Goal: Navigation & Orientation: Find specific page/section

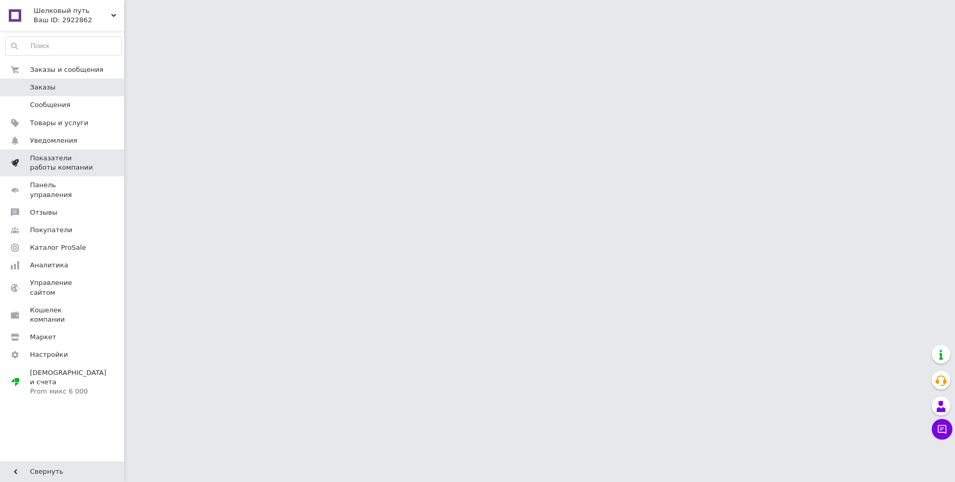
click at [55, 158] on span "Показатели работы компании" at bounding box center [63, 162] width 66 height 19
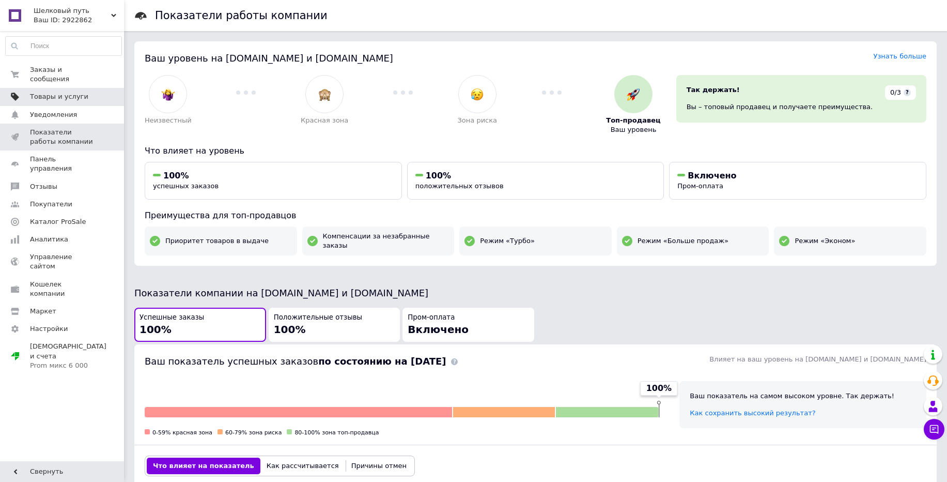
click at [55, 98] on span "Товары и услуги" at bounding box center [59, 96] width 58 height 9
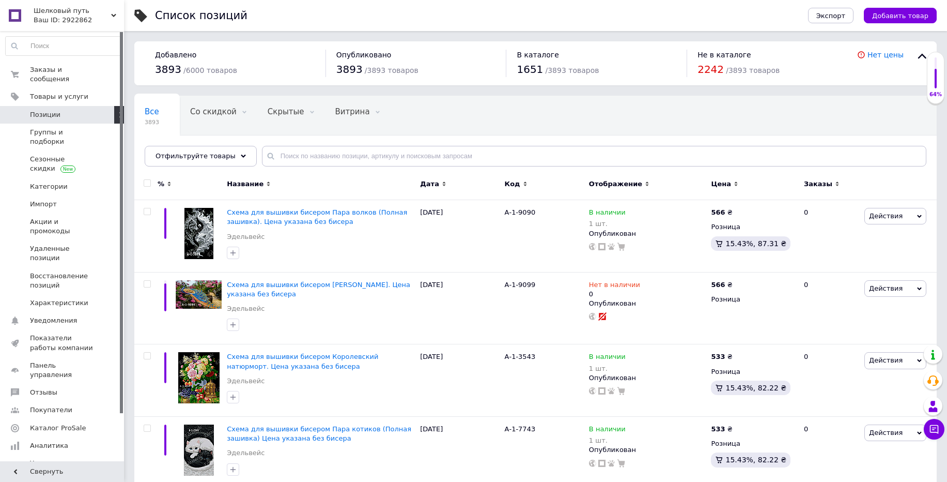
click at [62, 18] on div "Ваш ID: 2922862" at bounding box center [79, 20] width 90 height 9
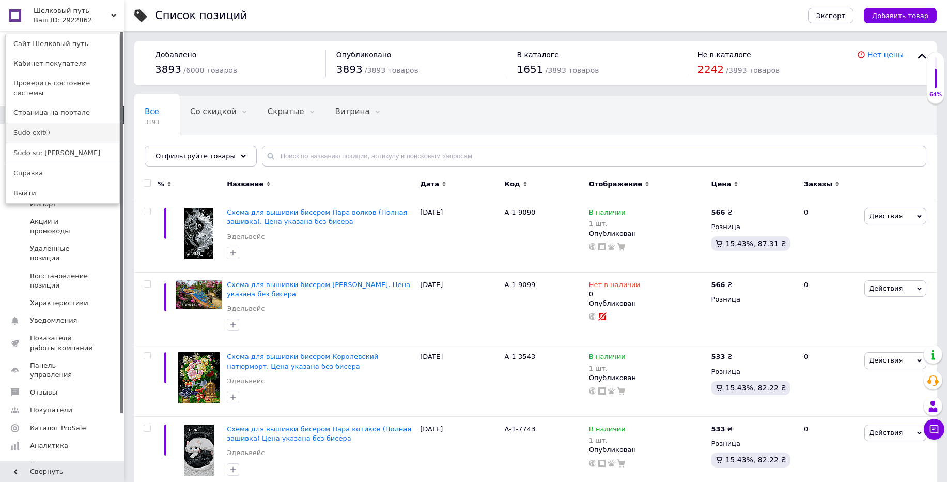
click at [34, 123] on link "Sudo exit()" at bounding box center [63, 133] width 114 height 20
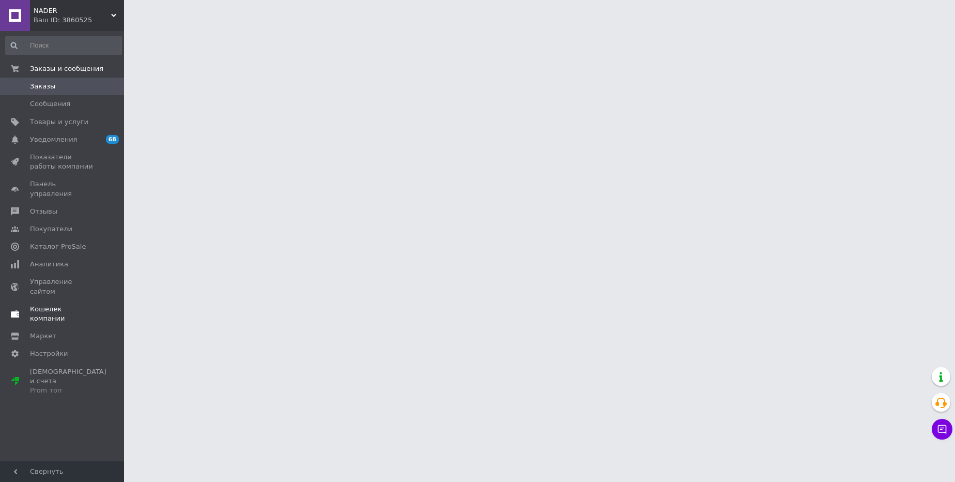
click at [56, 304] on span "Кошелек компании" at bounding box center [63, 313] width 66 height 19
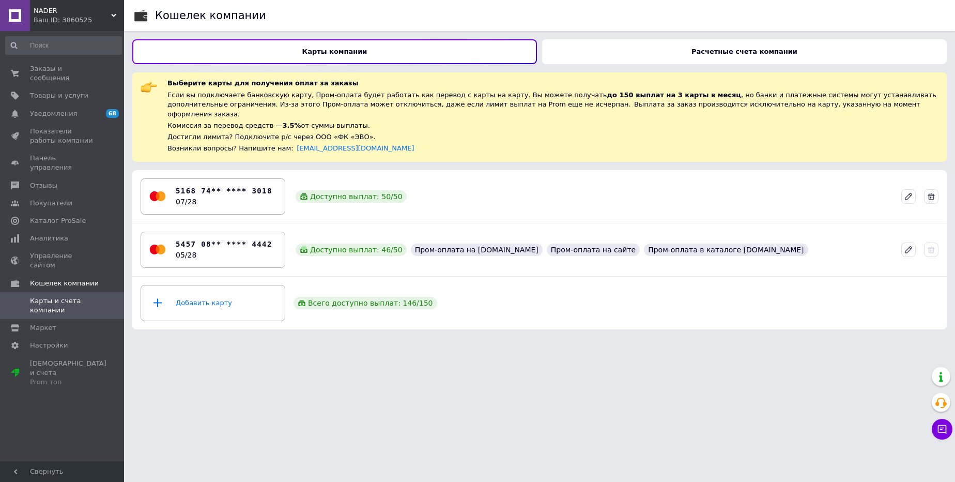
click at [628, 53] on div "Расчетные счета компании" at bounding box center [744, 51] width 405 height 25
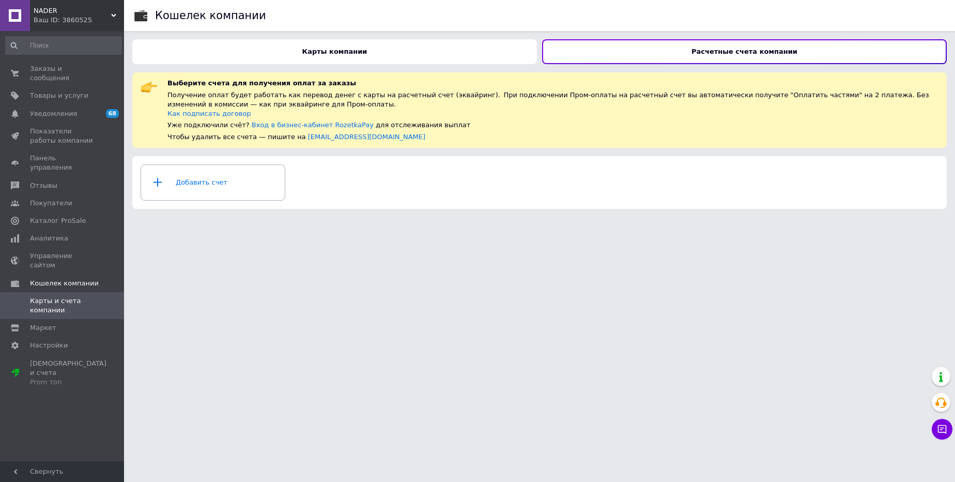
click at [65, 17] on div "Ваш ID: 3860525" at bounding box center [79, 20] width 90 height 9
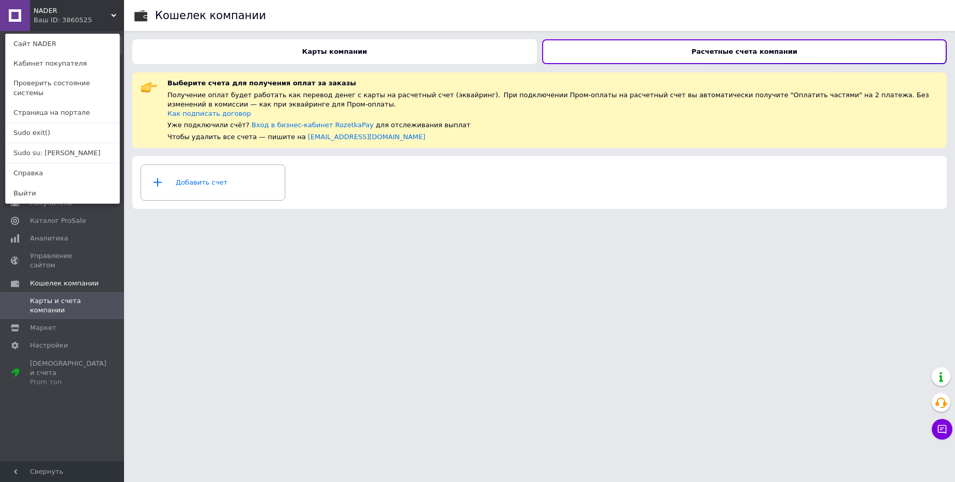
drag, startPoint x: 26, startPoint y: 126, endPoint x: 65, endPoint y: 103, distance: 44.2
click at [26, 126] on link "Sudo exit()" at bounding box center [63, 133] width 114 height 20
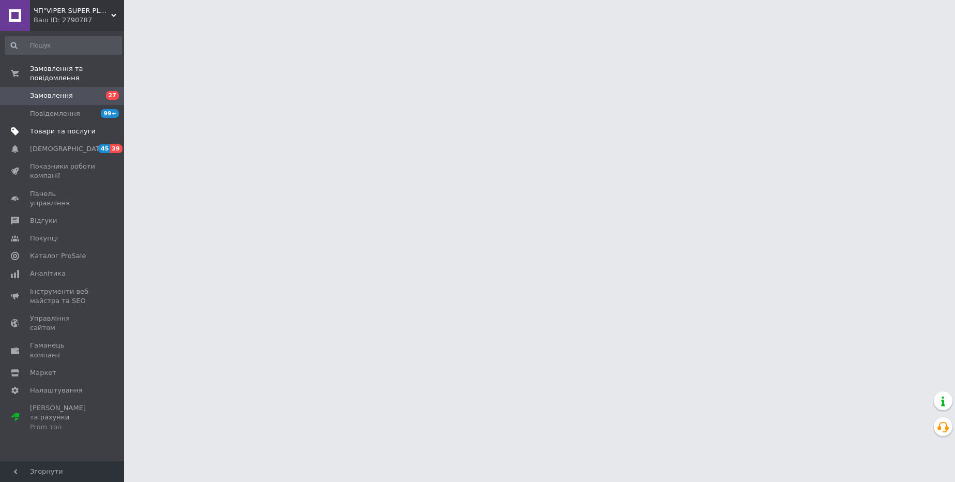
click at [74, 134] on span "Товари та послуги" at bounding box center [63, 131] width 66 height 9
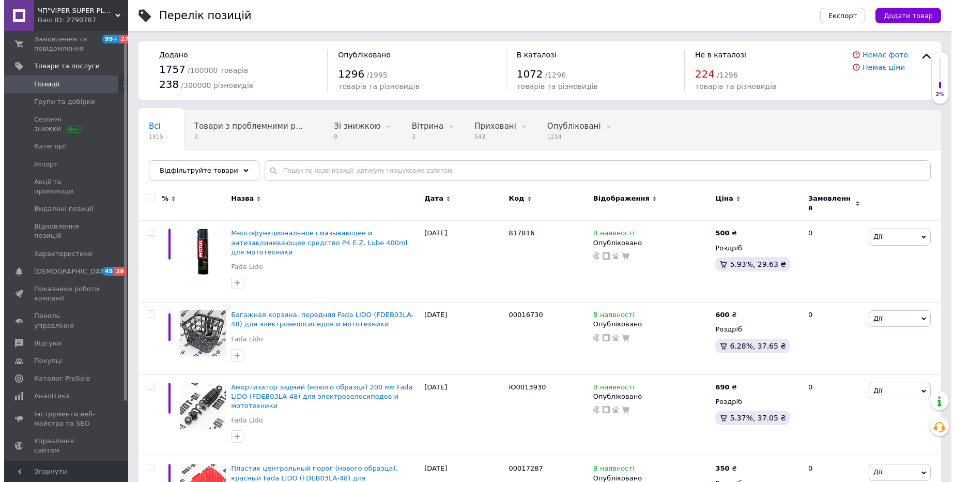
scroll to position [80, 0]
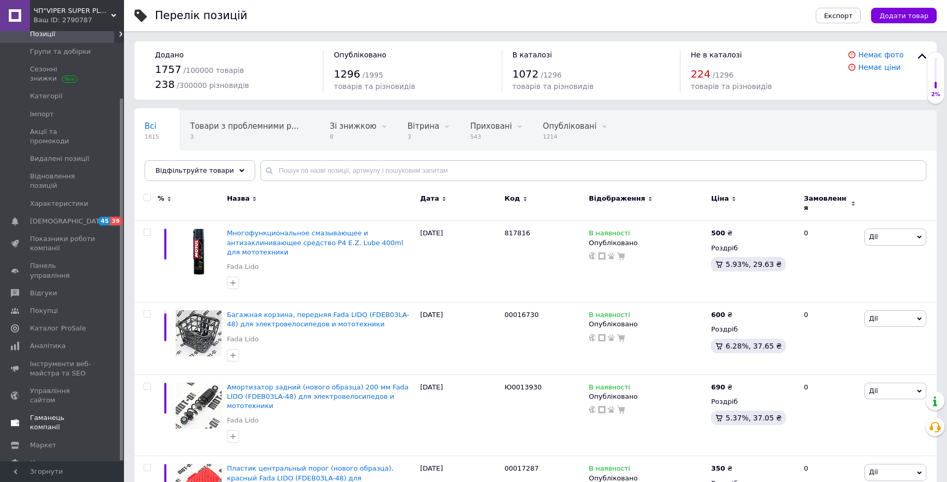
click at [67, 413] on span "Гаманець компанії" at bounding box center [63, 422] width 66 height 19
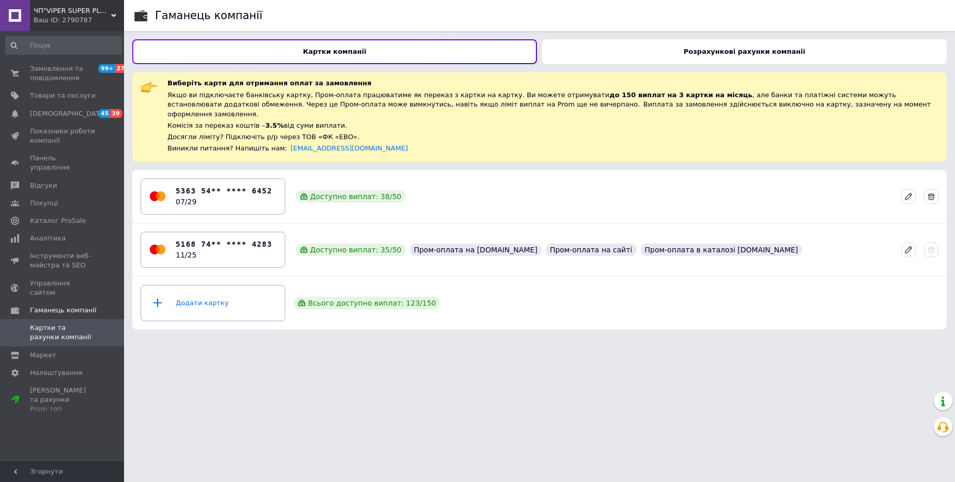
click at [634, 52] on div "Розрахункові рахунки компанії" at bounding box center [744, 51] width 405 height 25
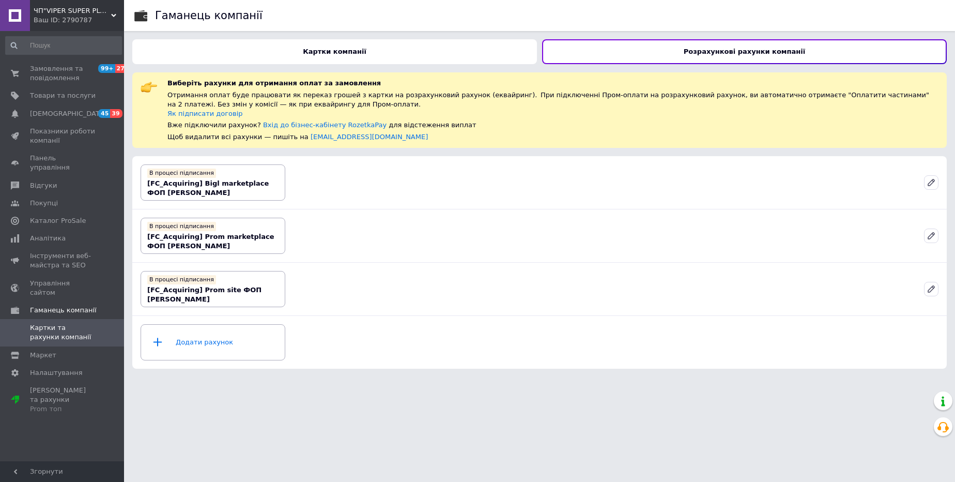
click at [71, 17] on div "Ваш ID: 2790787" at bounding box center [79, 20] width 90 height 9
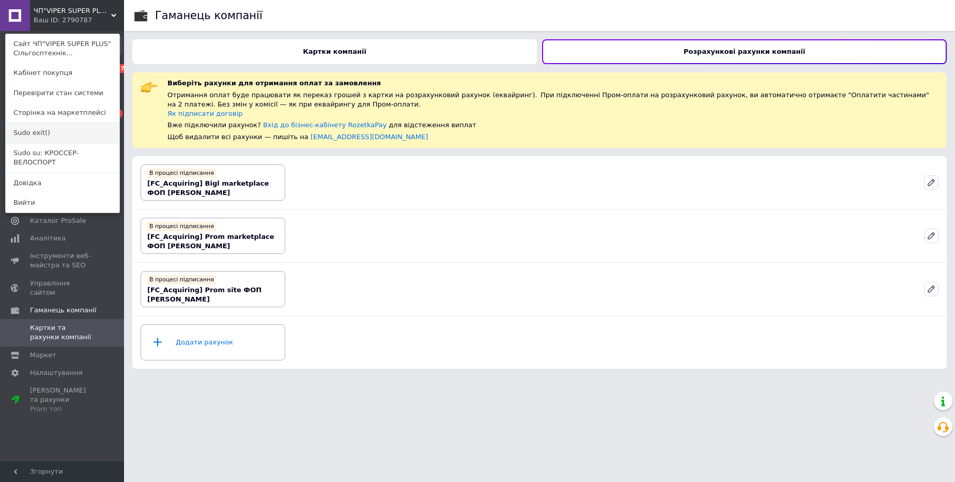
click at [30, 129] on link "Sudo exit()" at bounding box center [63, 133] width 114 height 20
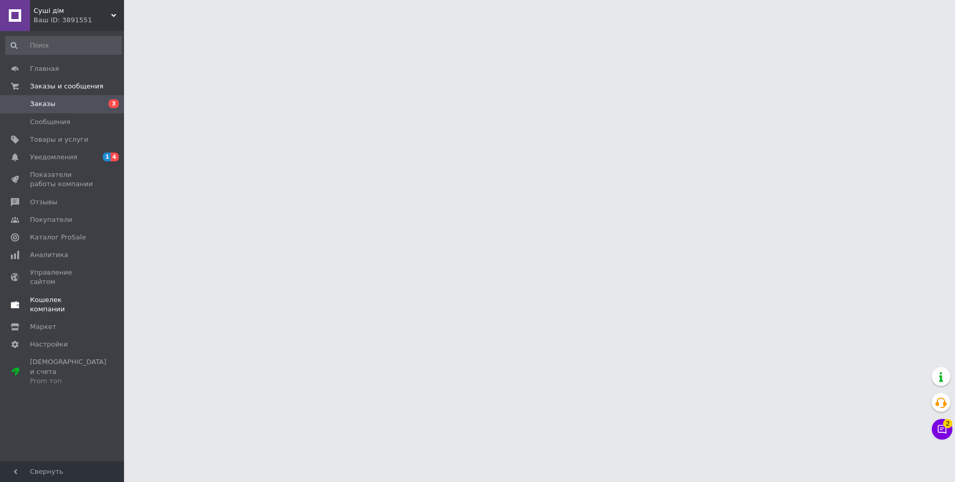
click at [58, 295] on span "Кошелек компании" at bounding box center [63, 304] width 66 height 19
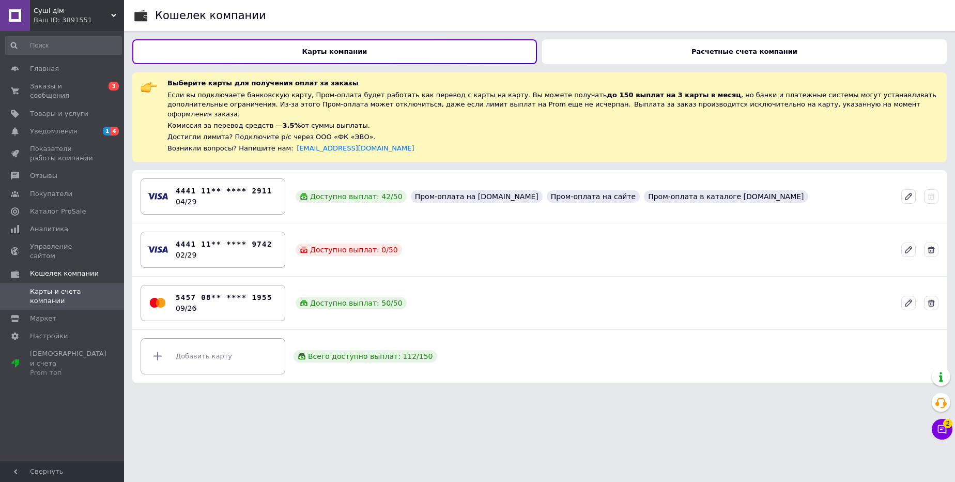
click at [656, 49] on div "Расчетные счета компании" at bounding box center [744, 51] width 405 height 25
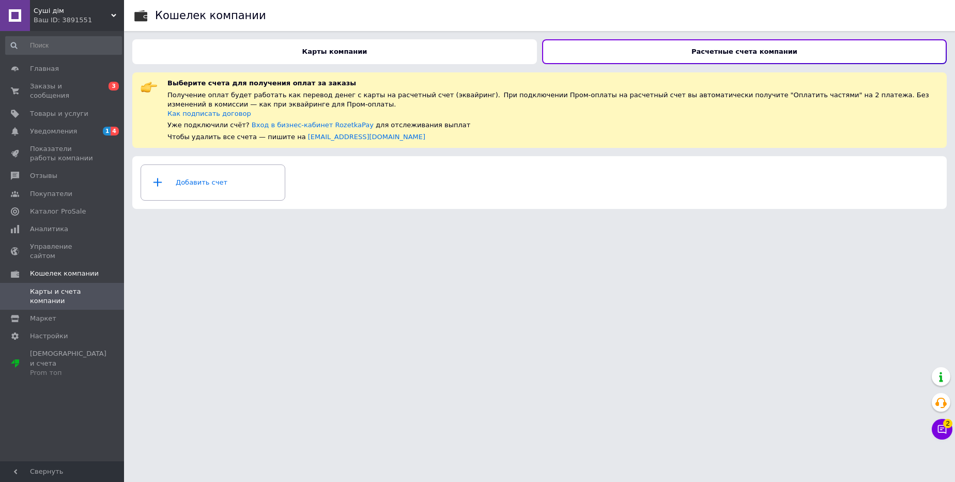
click at [413, 54] on div "Карты компании" at bounding box center [334, 51] width 405 height 25
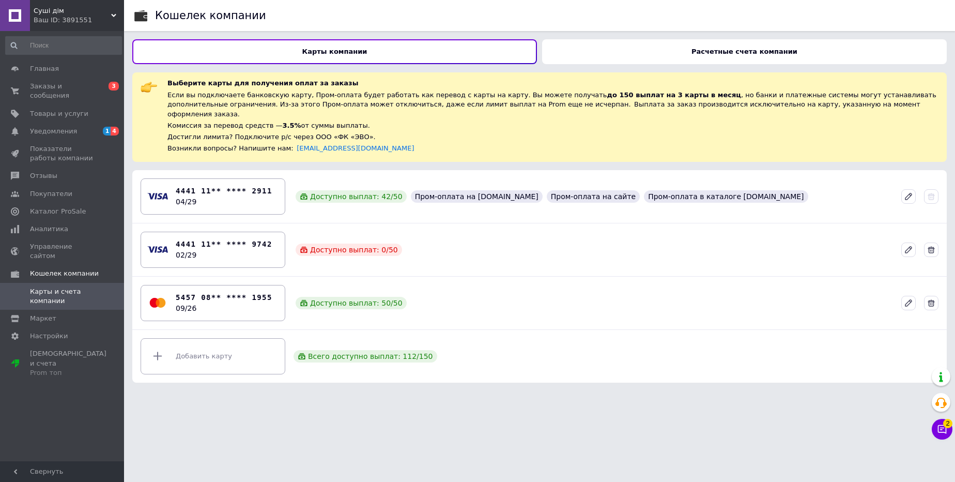
click at [634, 50] on div "Расчетные счета компании" at bounding box center [744, 51] width 405 height 25
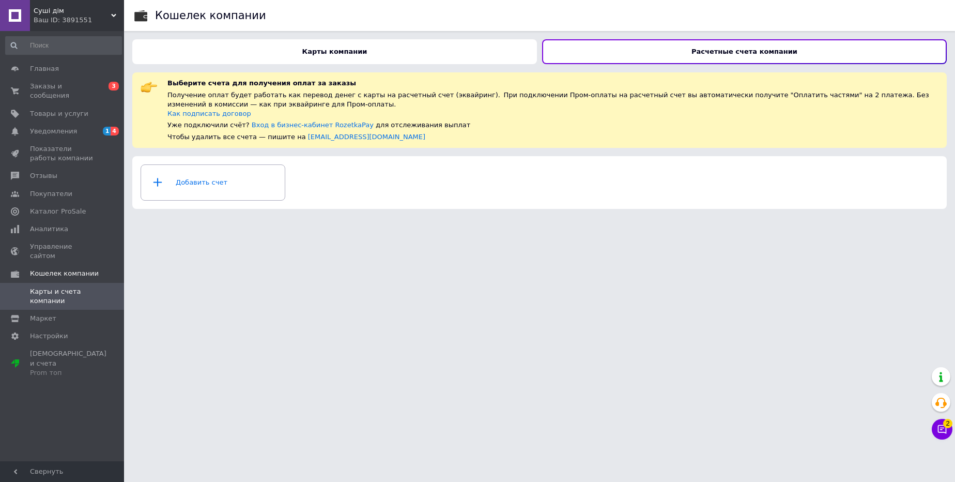
click at [48, 14] on span "Суші дім" at bounding box center [73, 10] width 78 height 9
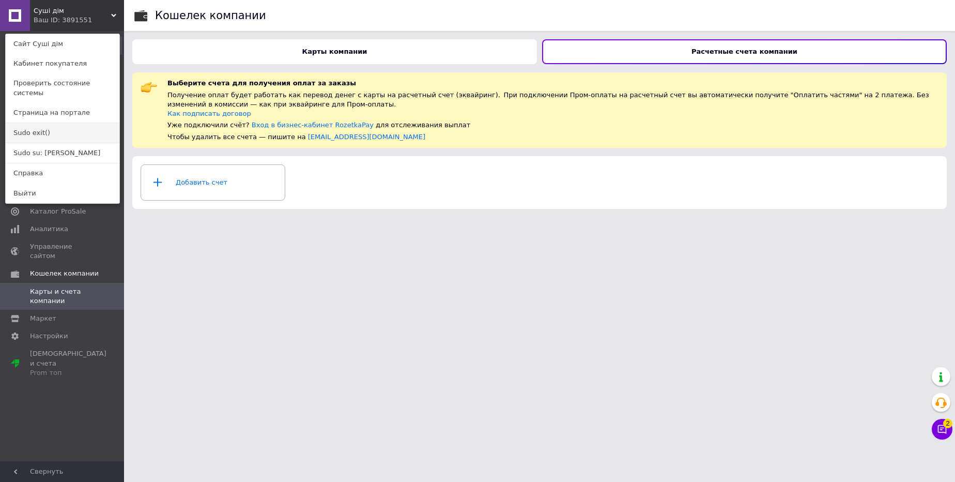
click at [36, 123] on link "Sudo exit()" at bounding box center [63, 133] width 114 height 20
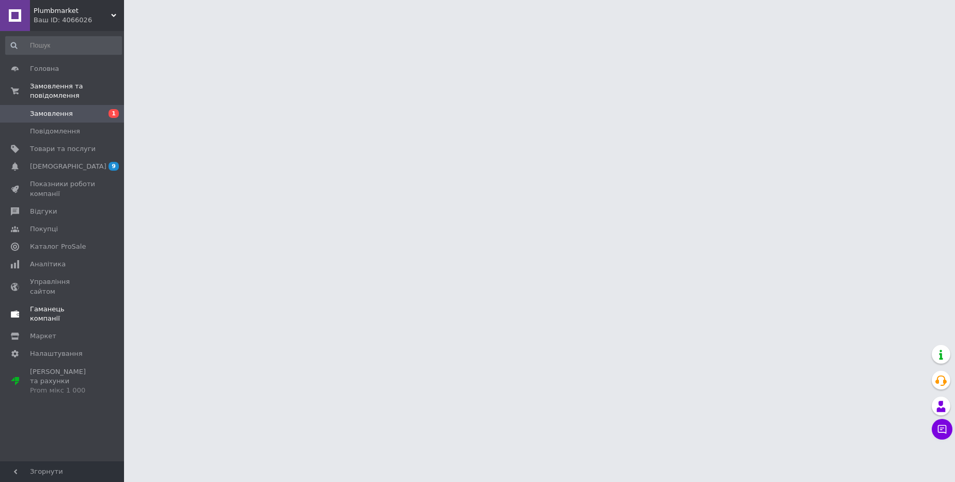
click at [65, 304] on span "Гаманець компанії" at bounding box center [63, 313] width 66 height 19
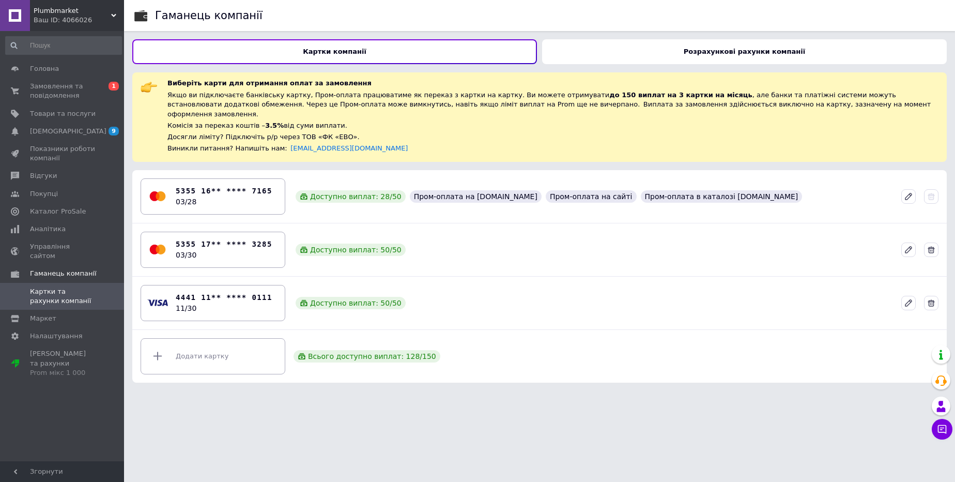
click at [657, 54] on div "Розрахункові рахунки компанії" at bounding box center [744, 51] width 405 height 25
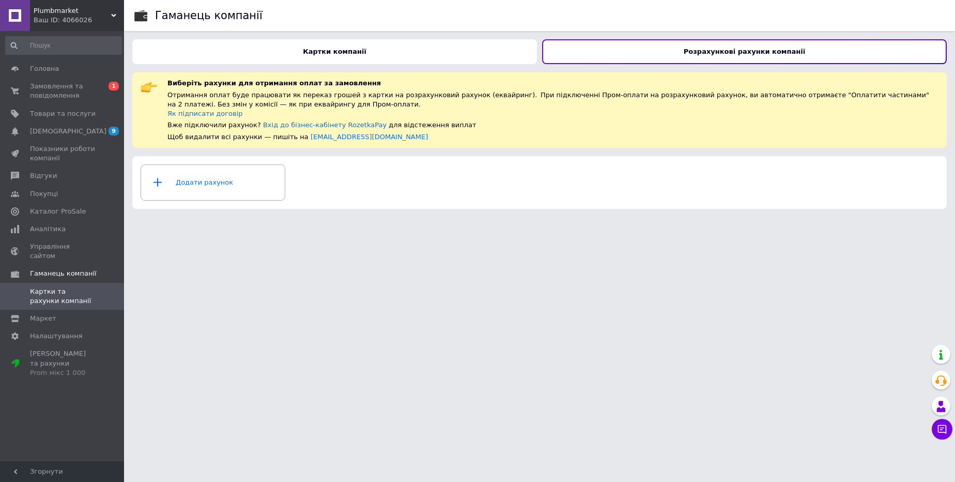
click at [62, 18] on div "Ваш ID: 4066026" at bounding box center [79, 20] width 90 height 9
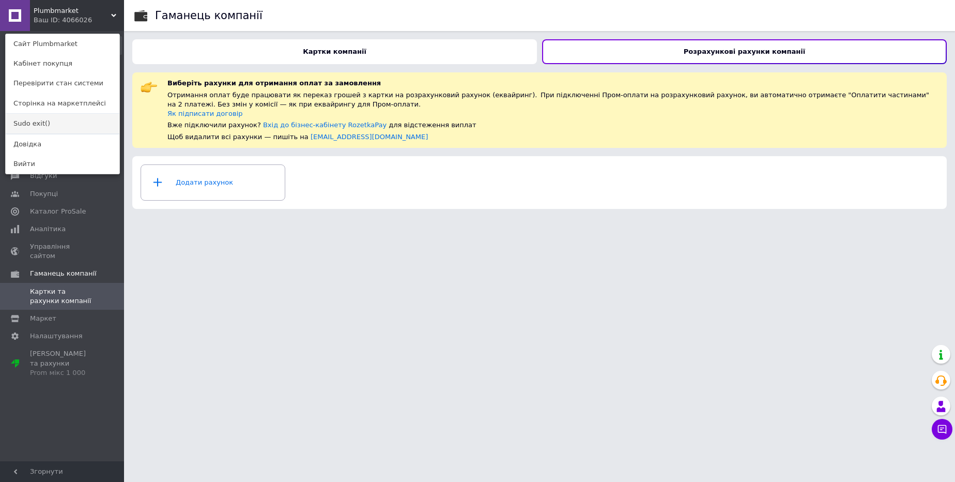
click at [37, 124] on link "Sudo exit()" at bounding box center [63, 124] width 114 height 20
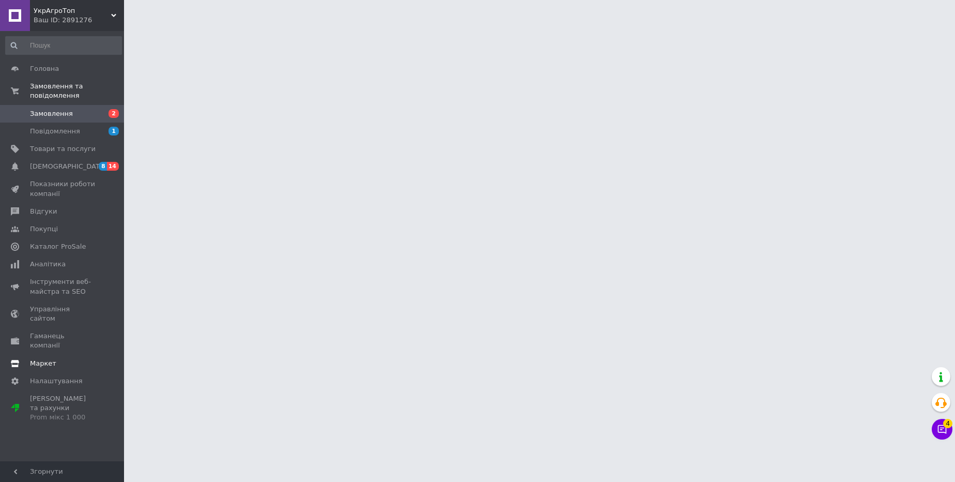
click at [52, 331] on span "Гаманець компанії" at bounding box center [63, 340] width 66 height 19
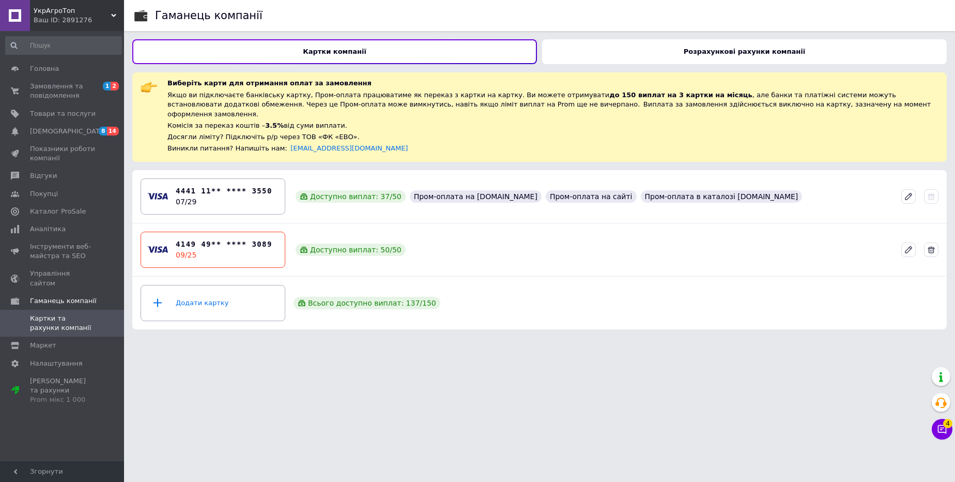
click at [613, 62] on div "Розрахункові рахунки компанії" at bounding box center [744, 51] width 405 height 25
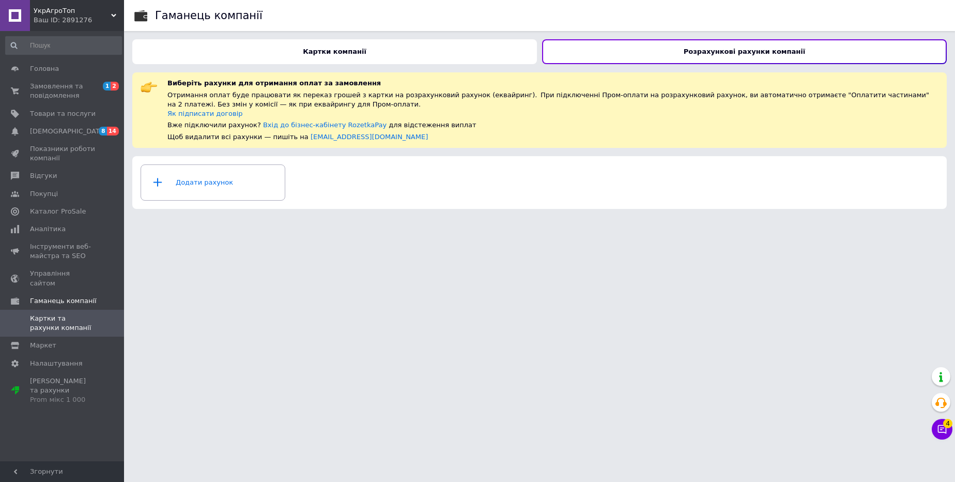
click at [407, 54] on div "Картки компанії" at bounding box center [334, 51] width 405 height 25
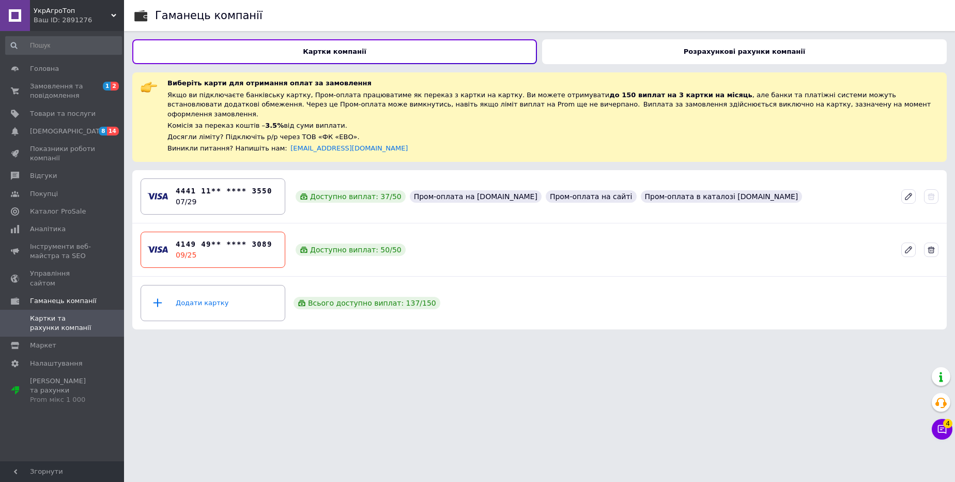
click at [43, 11] on span "УкрАгроТоп" at bounding box center [73, 10] width 78 height 9
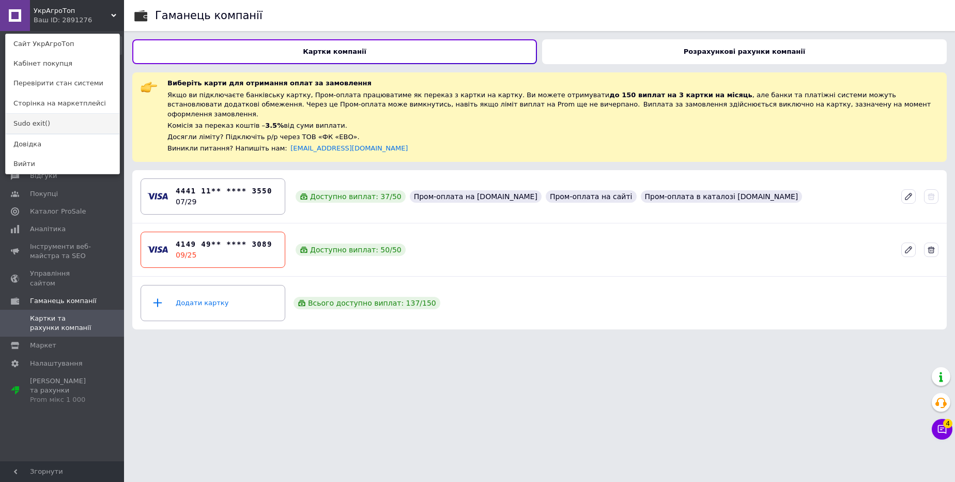
click at [41, 123] on link "Sudo exit()" at bounding box center [63, 124] width 114 height 20
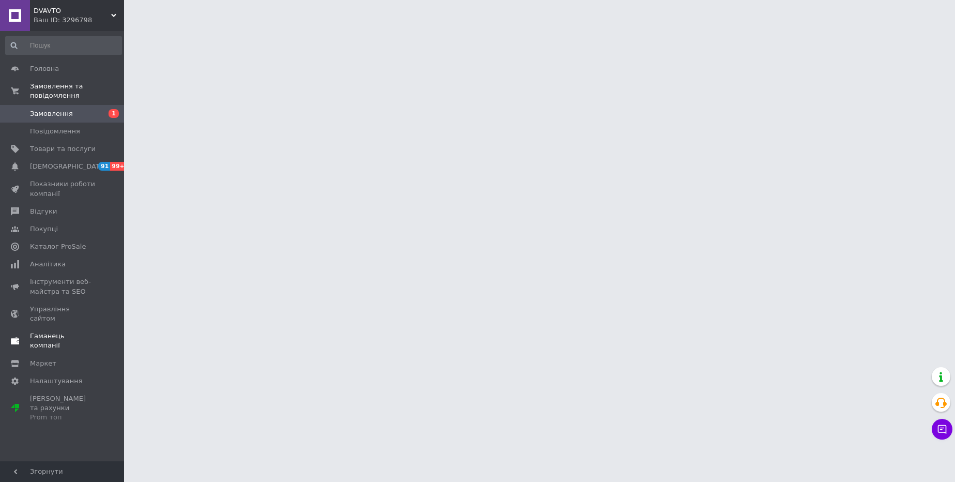
click at [67, 327] on link "Гаманець компанії" at bounding box center [63, 340] width 127 height 27
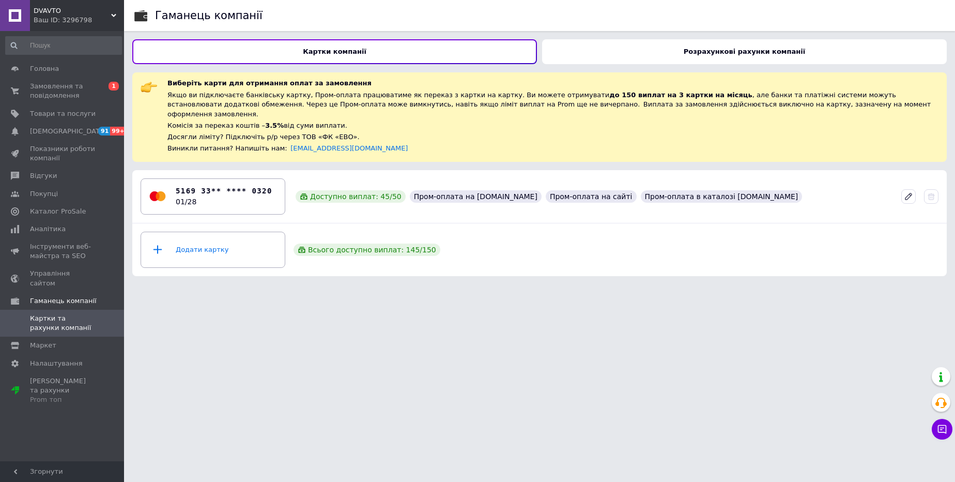
click at [646, 55] on div "Розрахункові рахунки компанії" at bounding box center [744, 51] width 405 height 25
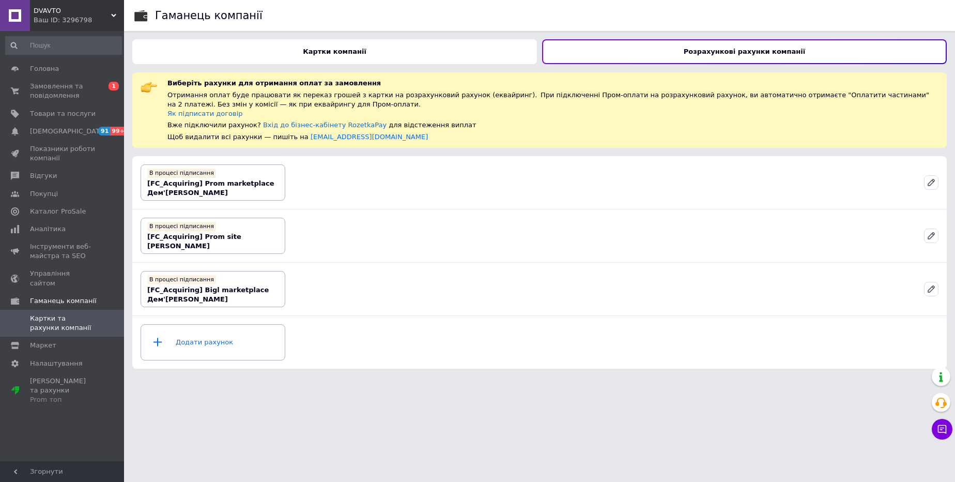
click at [46, 12] on span "DVAVTO" at bounding box center [73, 10] width 78 height 9
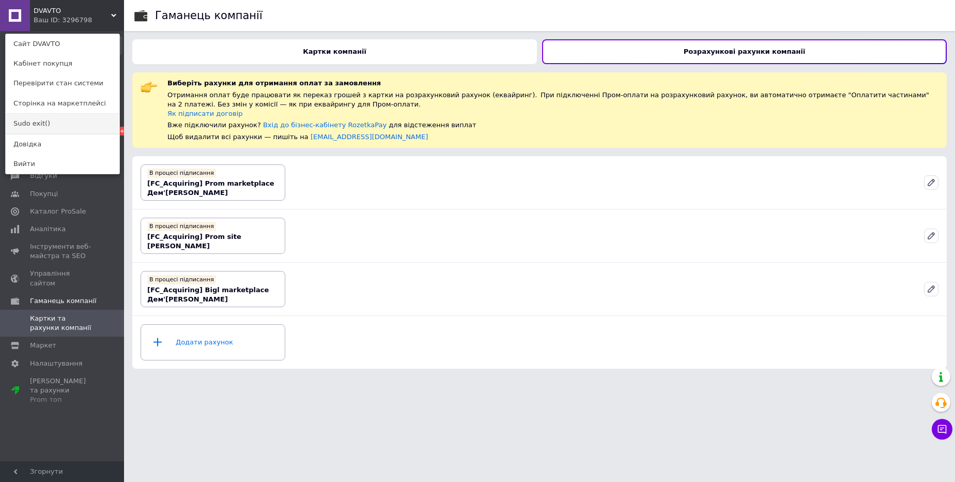
click at [32, 124] on link "Sudo exit()" at bounding box center [63, 124] width 114 height 20
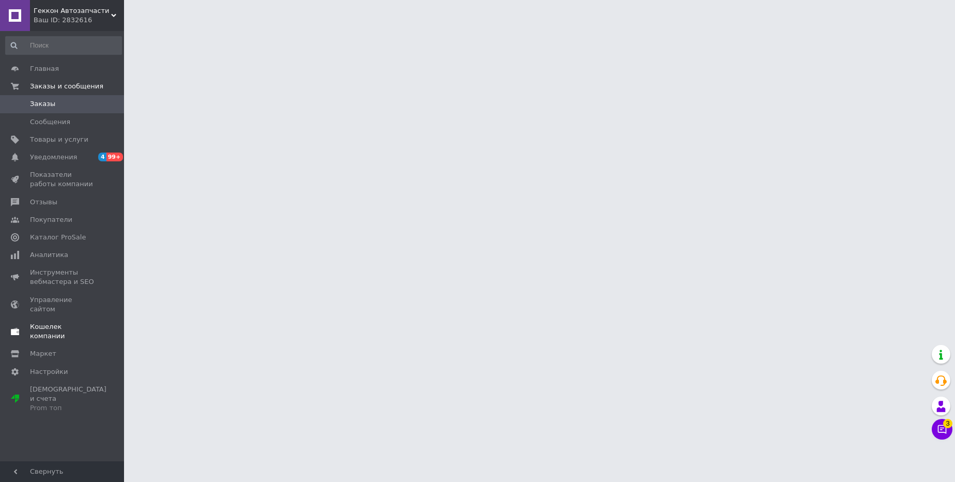
click at [56, 322] on span "Кошелек компании" at bounding box center [63, 331] width 66 height 19
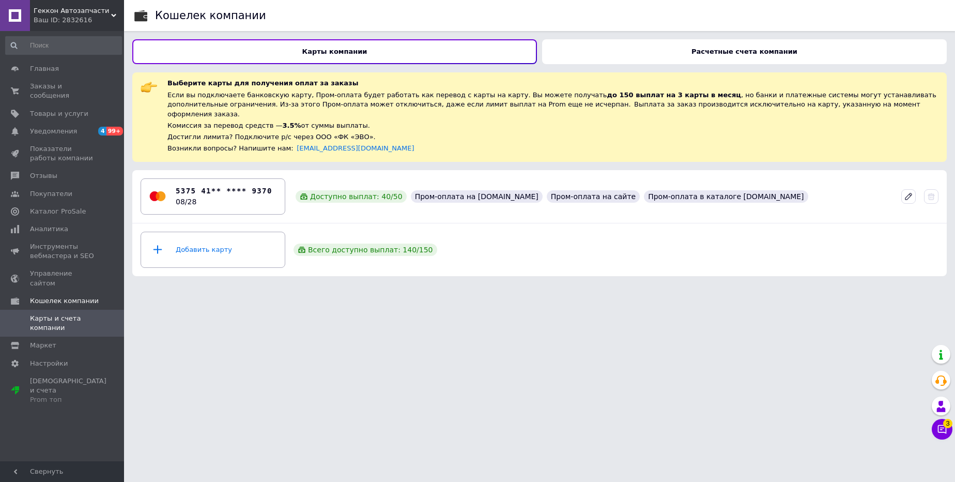
click at [708, 50] on b "Расчетные счета компании" at bounding box center [744, 52] width 106 height 8
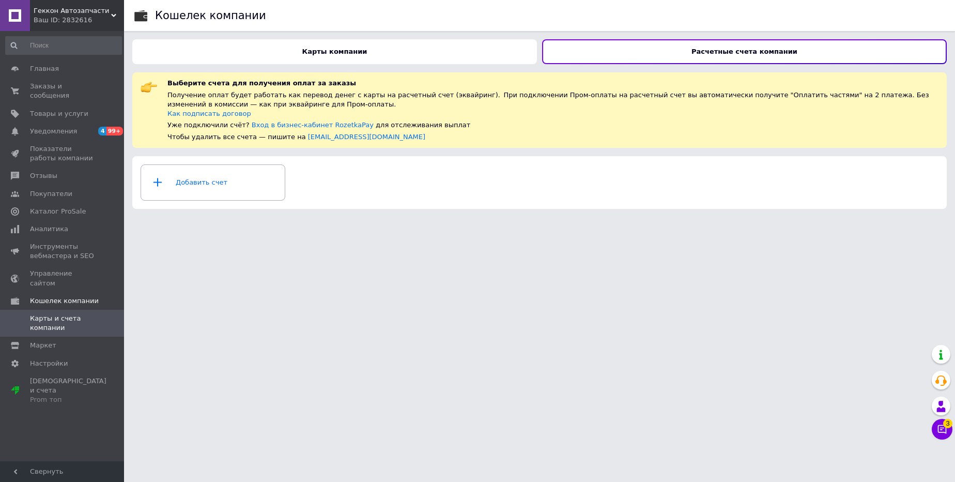
click at [75, 19] on div "Ваш ID: 2832616" at bounding box center [79, 20] width 90 height 9
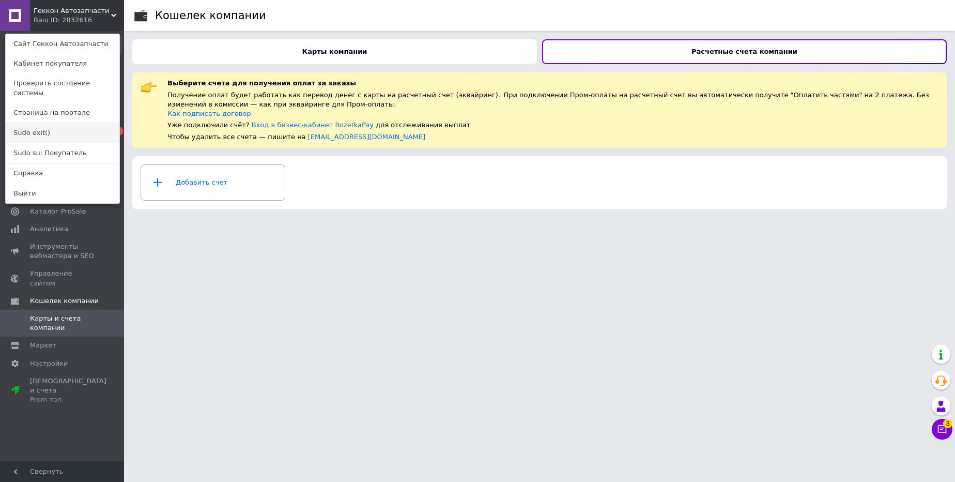
click at [32, 127] on link "Sudo exit()" at bounding box center [63, 133] width 114 height 20
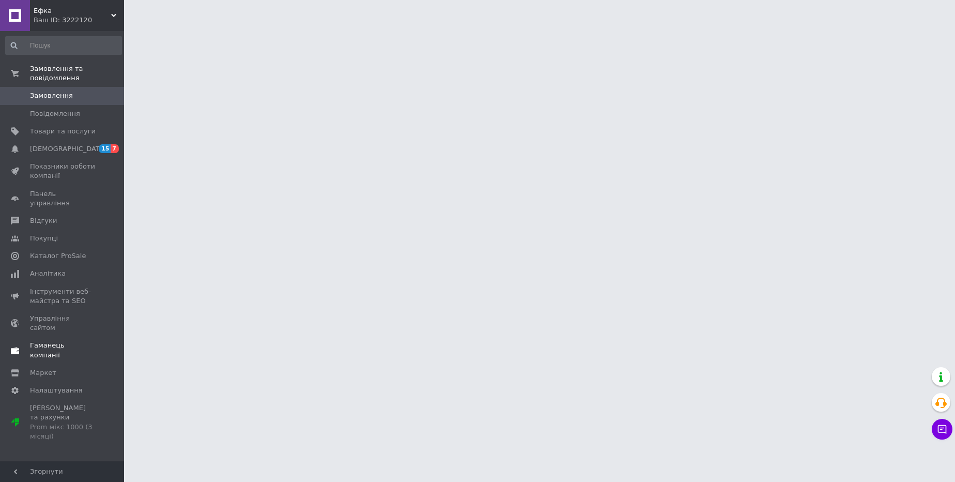
click at [66, 341] on span "Гаманець компанії" at bounding box center [63, 350] width 66 height 19
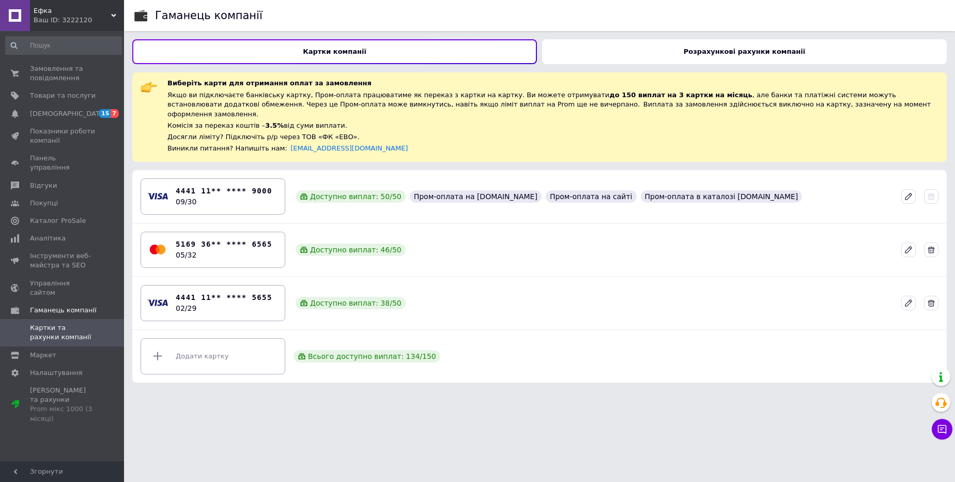
click at [632, 50] on div "Розрахункові рахунки компанії" at bounding box center [744, 51] width 405 height 25
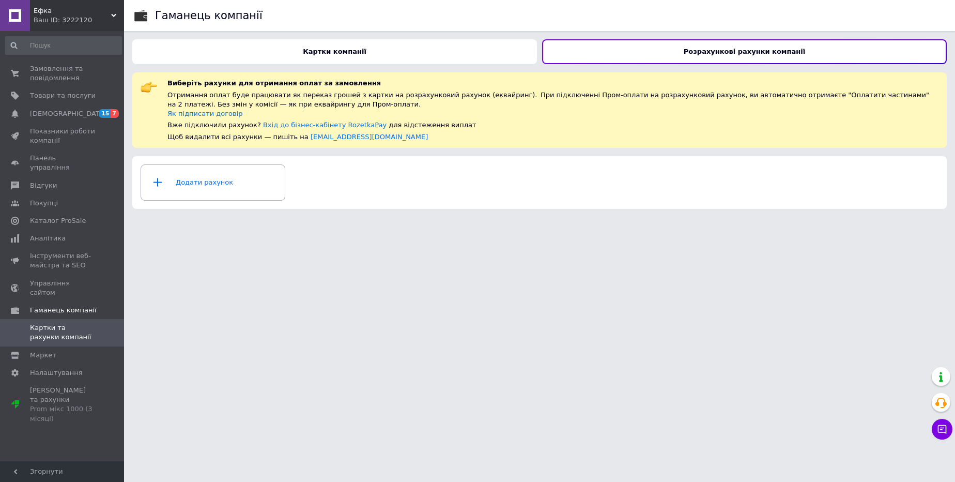
click at [434, 47] on div "Картки компанії" at bounding box center [334, 51] width 405 height 25
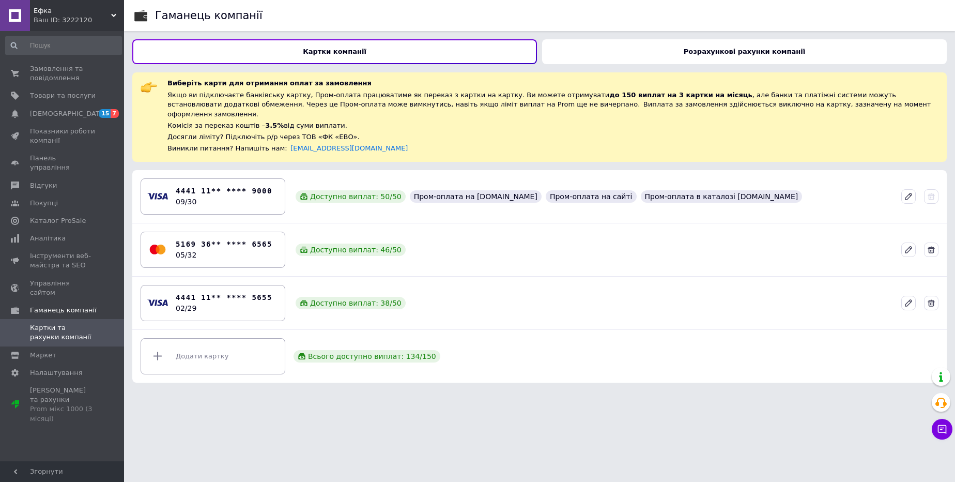
click at [59, 22] on div "Ваш ID: 3222120" at bounding box center [79, 20] width 90 height 9
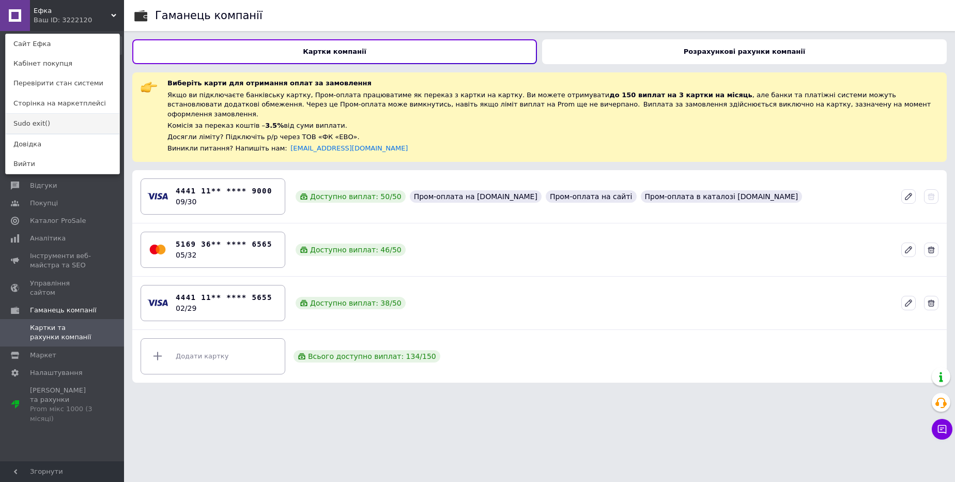
click at [17, 127] on link "Sudo exit()" at bounding box center [63, 124] width 114 height 20
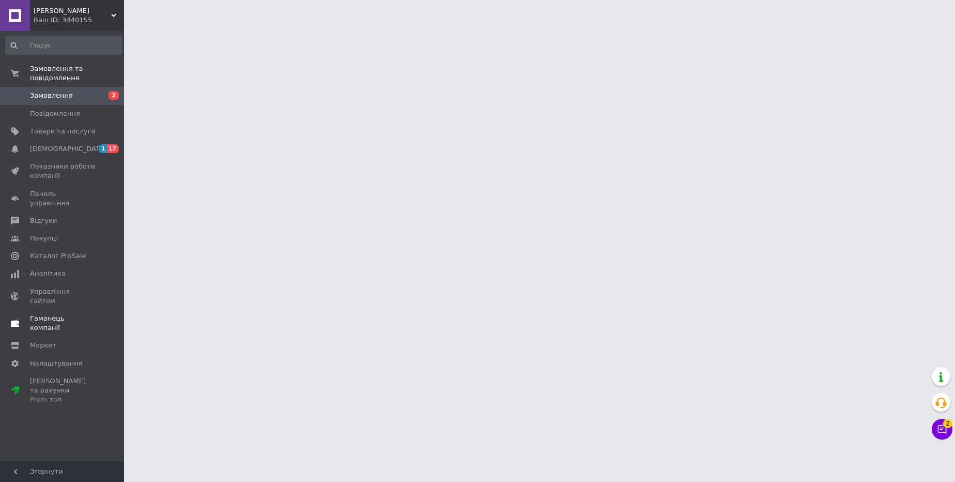
click at [55, 314] on span "Гаманець компанії" at bounding box center [63, 323] width 66 height 19
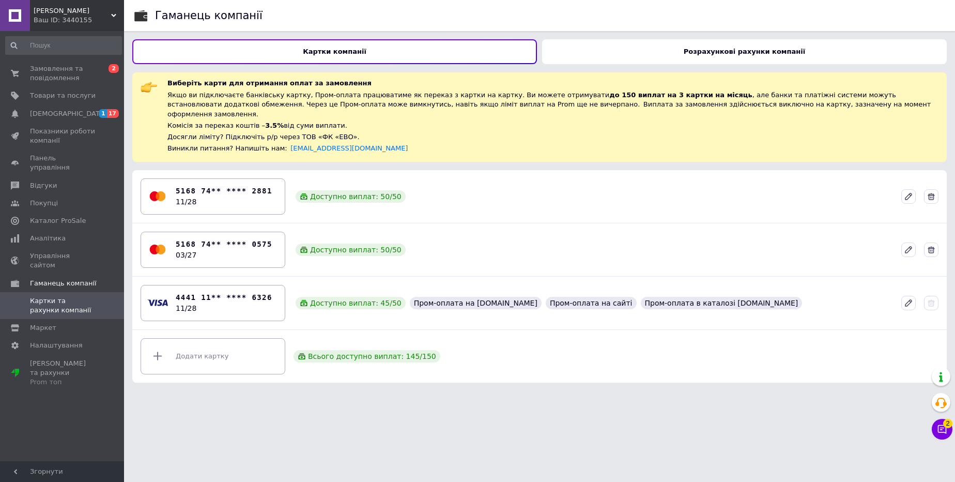
click at [632, 50] on div "Розрахункові рахунки компанії" at bounding box center [744, 51] width 405 height 25
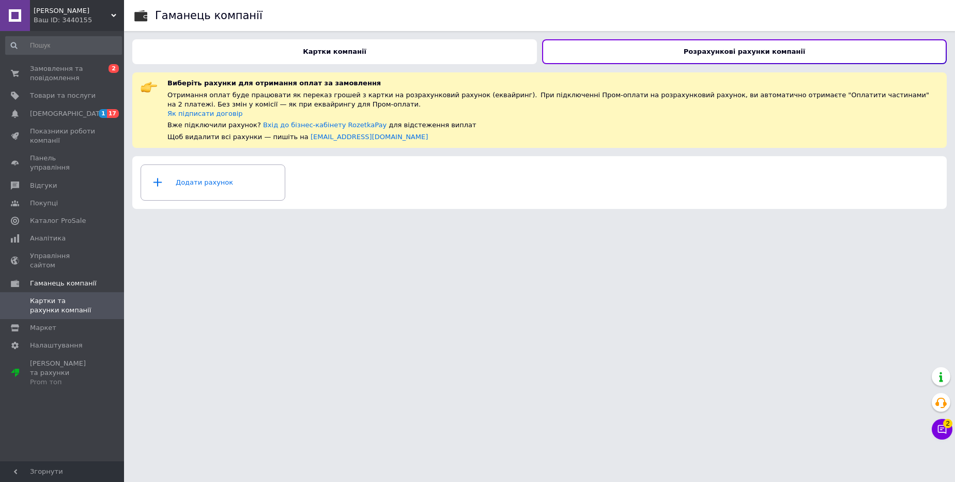
click at [73, 9] on span "Ірма Стайл" at bounding box center [73, 10] width 78 height 9
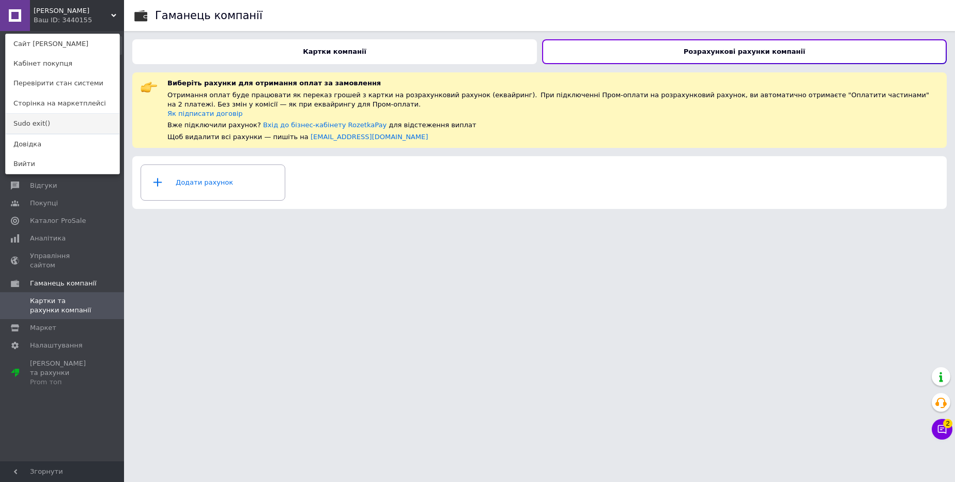
click at [29, 124] on link "Sudo exit()" at bounding box center [63, 124] width 114 height 20
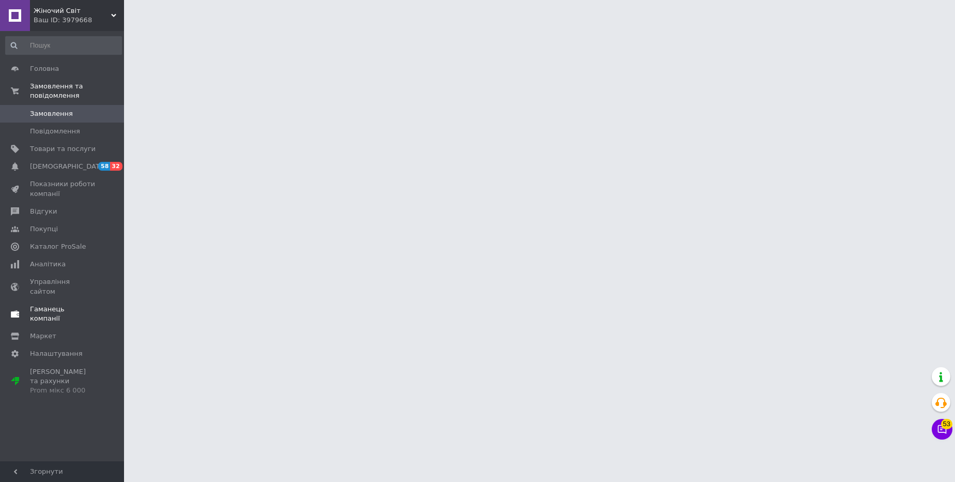
click at [58, 304] on link "Гаманець компанії" at bounding box center [63, 313] width 127 height 27
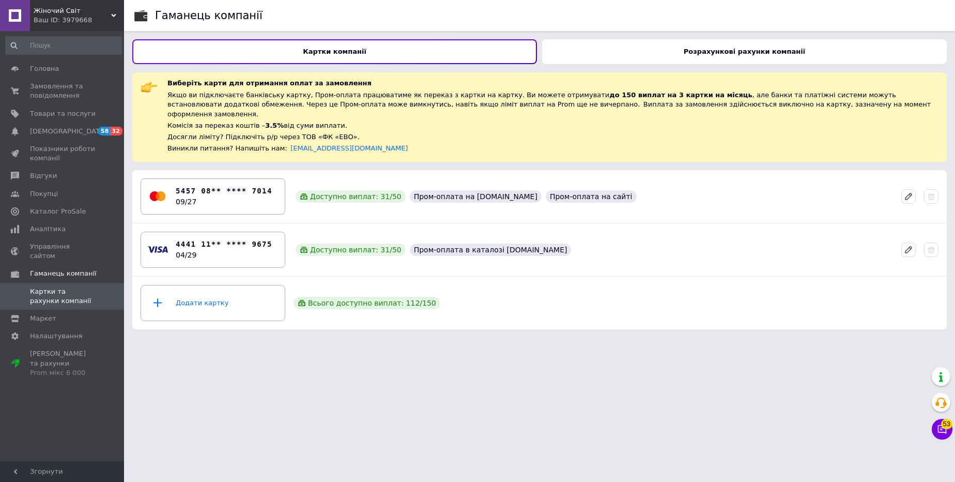
click at [625, 51] on div "Розрахункові рахунки компанії" at bounding box center [744, 51] width 405 height 25
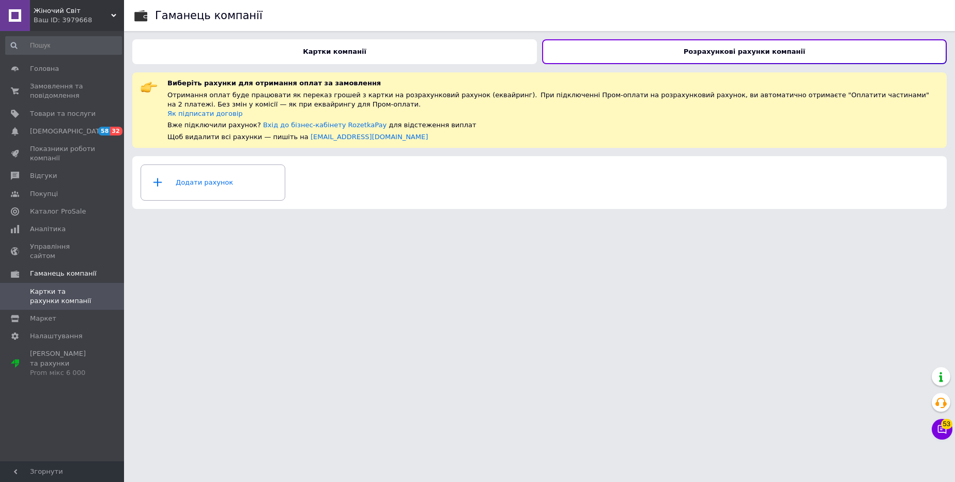
click at [45, 23] on div "Ваш ID: 3979668" at bounding box center [79, 20] width 90 height 9
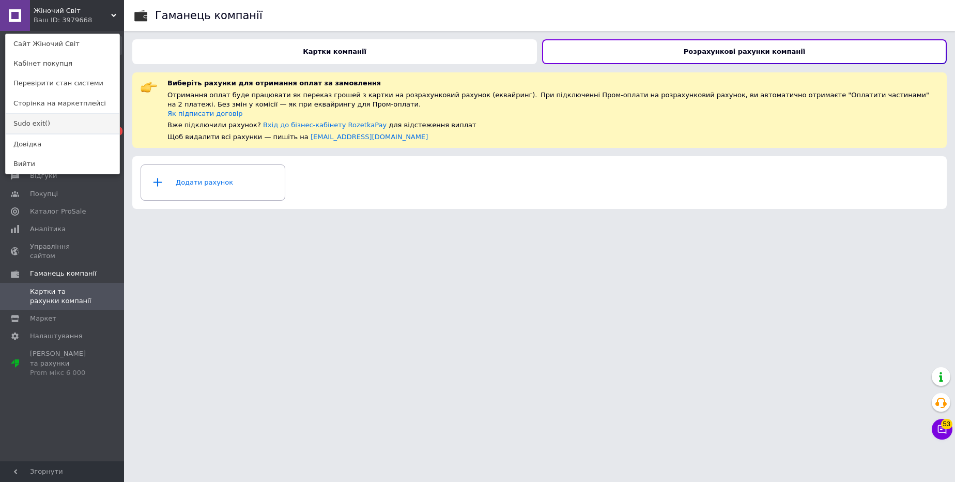
click at [20, 126] on link "Sudo exit()" at bounding box center [63, 124] width 114 height 20
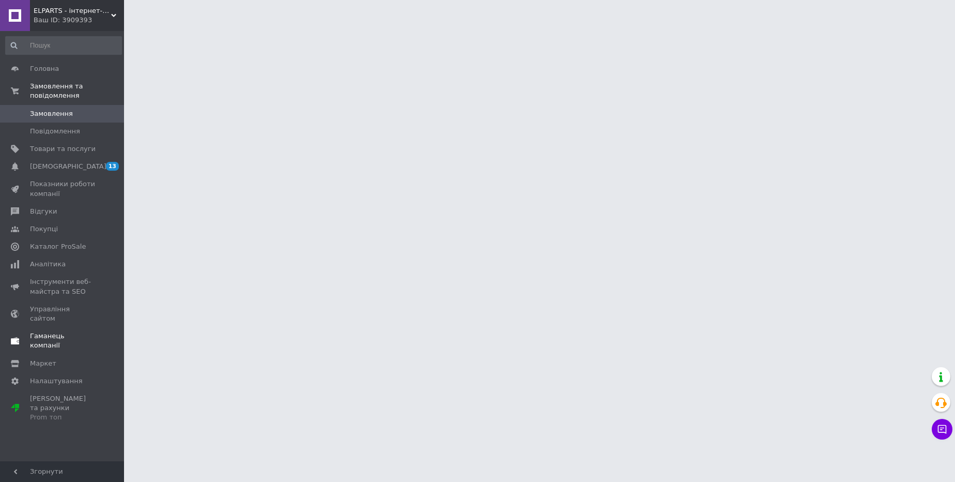
click at [82, 331] on span "Гаманець компанії" at bounding box center [63, 340] width 66 height 19
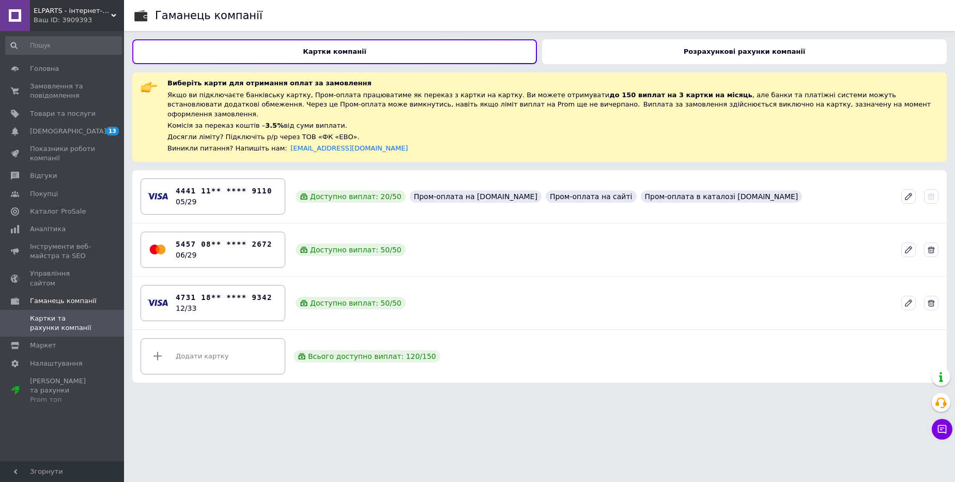
click at [657, 51] on div "Розрахункові рахунки компанії" at bounding box center [744, 51] width 405 height 25
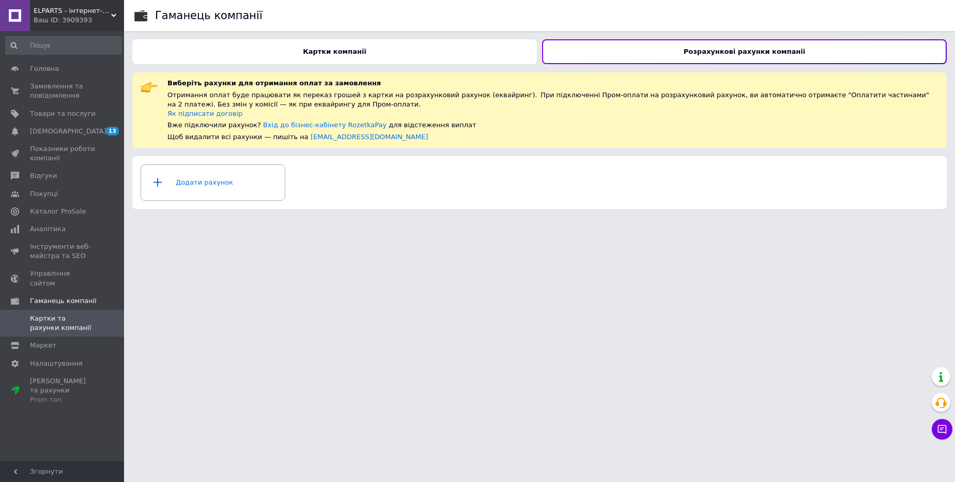
click at [82, 18] on div "Ваш ID: 3909393" at bounding box center [79, 20] width 90 height 9
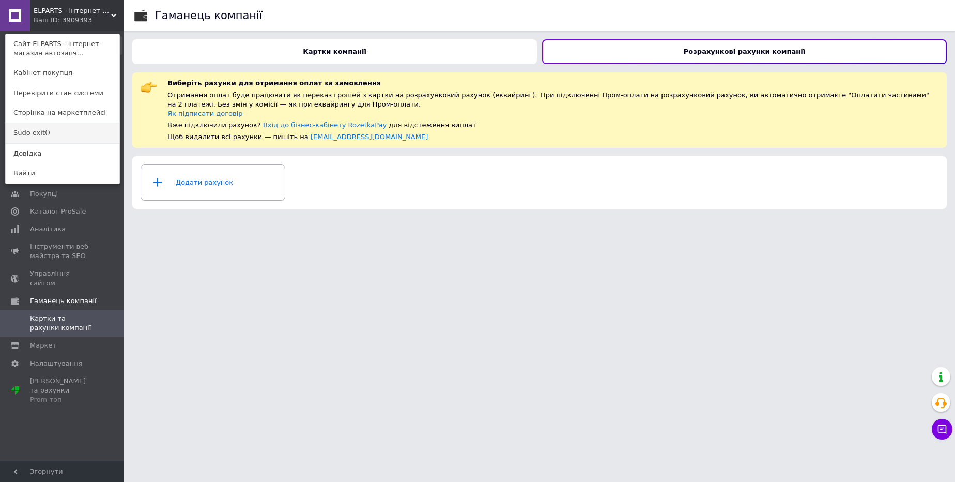
click at [33, 133] on link "Sudo exit()" at bounding box center [63, 133] width 114 height 20
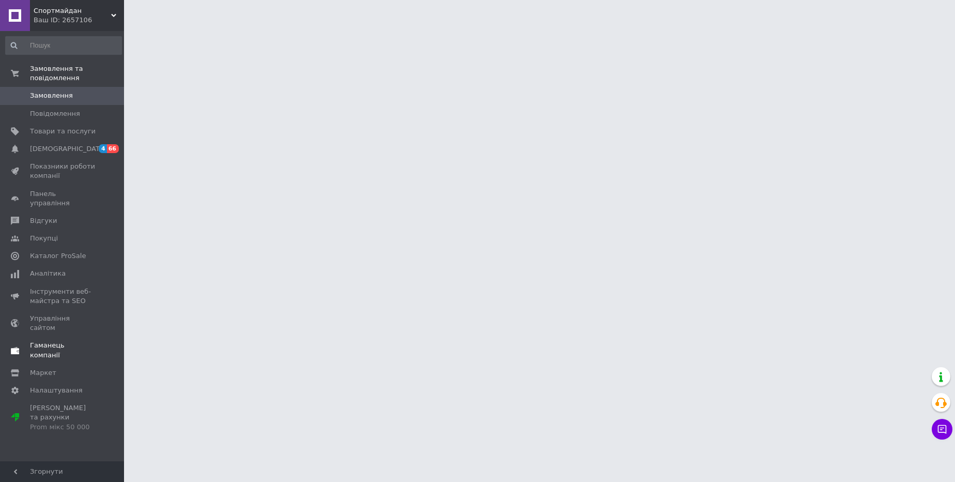
click at [55, 341] on span "Гаманець компанії" at bounding box center [63, 350] width 66 height 19
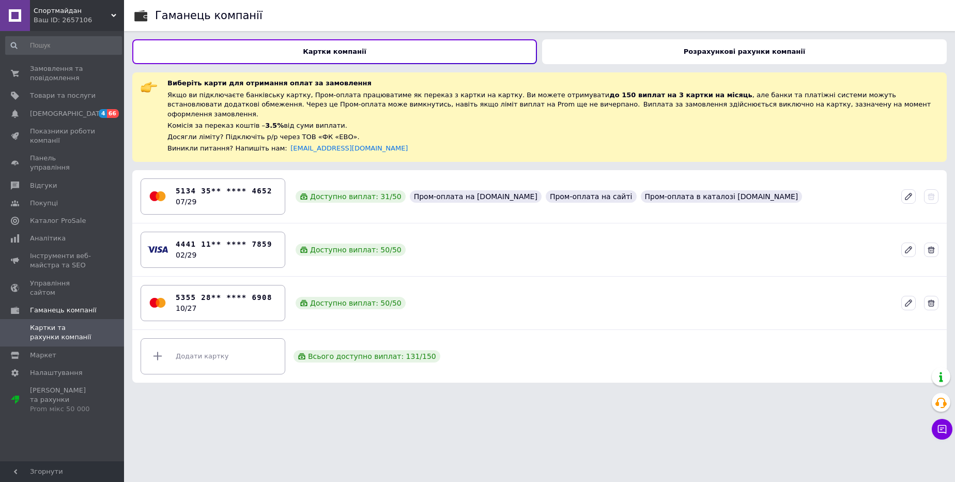
click at [665, 53] on div "Розрахункові рахунки компанії" at bounding box center [744, 51] width 405 height 25
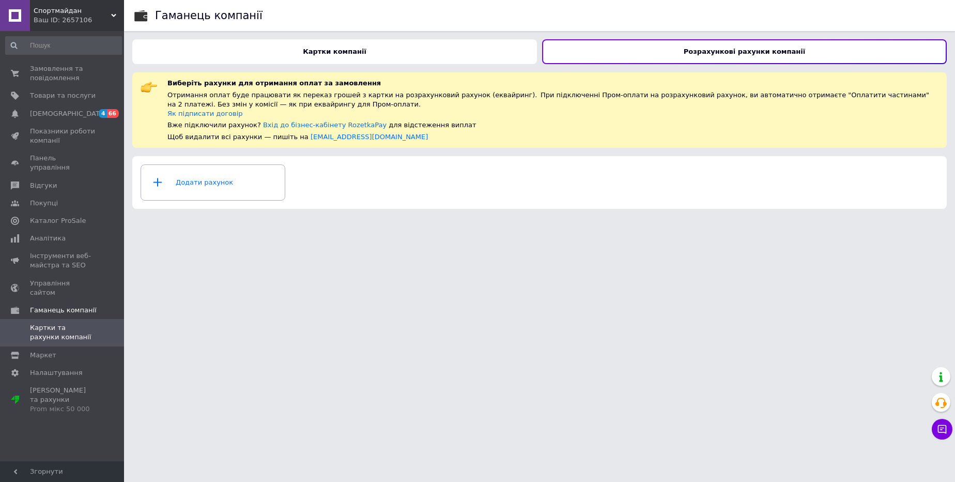
click at [51, 10] on span "Спортмайдан" at bounding box center [73, 10] width 78 height 9
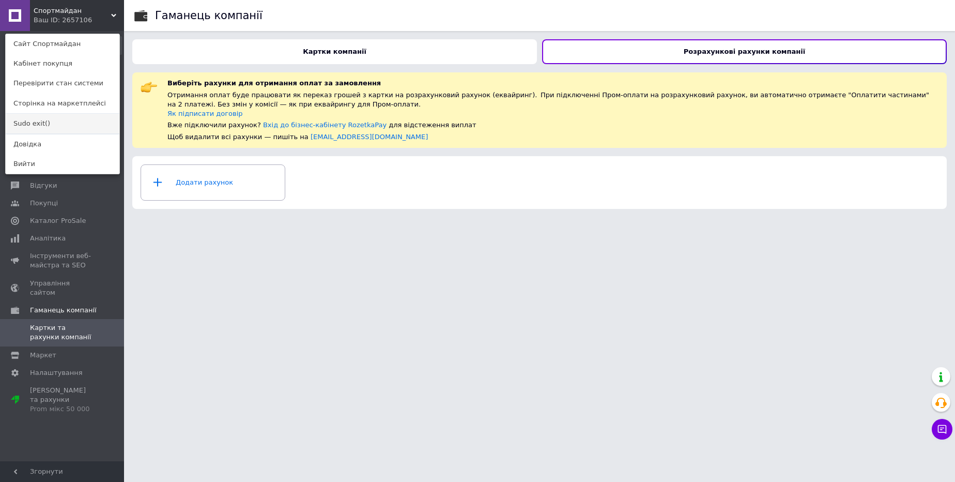
click at [27, 127] on link "Sudo exit()" at bounding box center [63, 124] width 114 height 20
